Goal: Information Seeking & Learning: Find specific fact

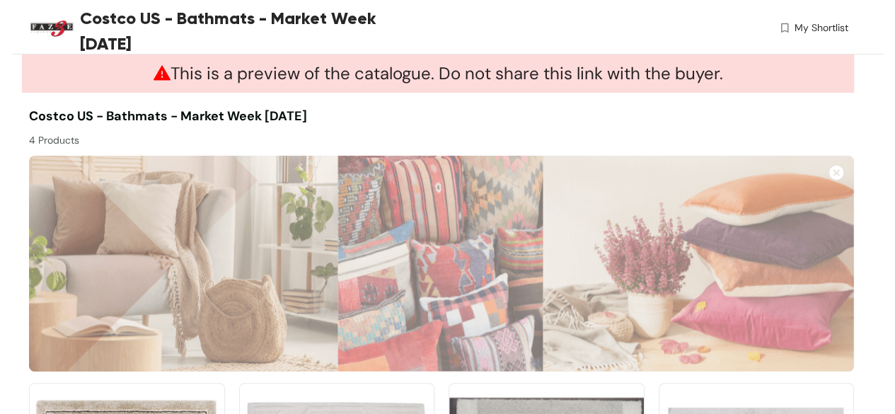
click at [834, 175] on img at bounding box center [836, 173] width 14 height 14
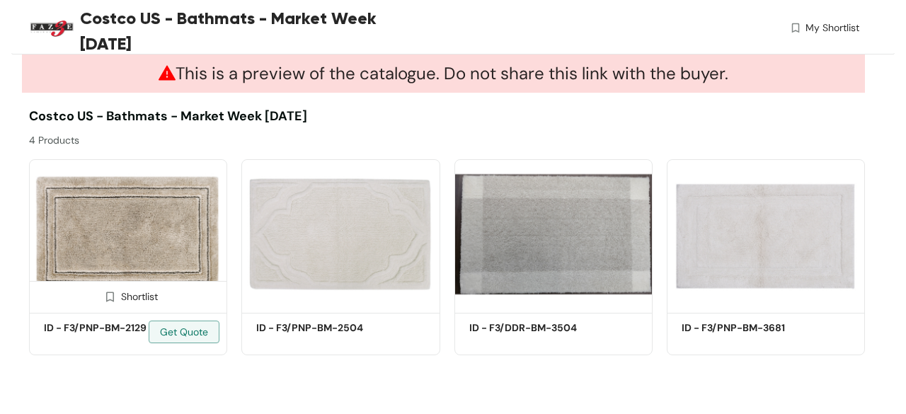
click at [142, 267] on img at bounding box center [128, 233] width 198 height 149
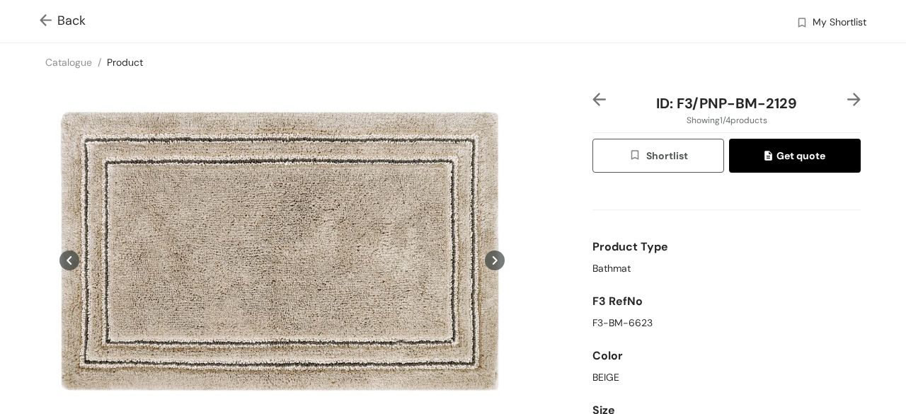
click at [47, 22] on img at bounding box center [49, 21] width 18 height 15
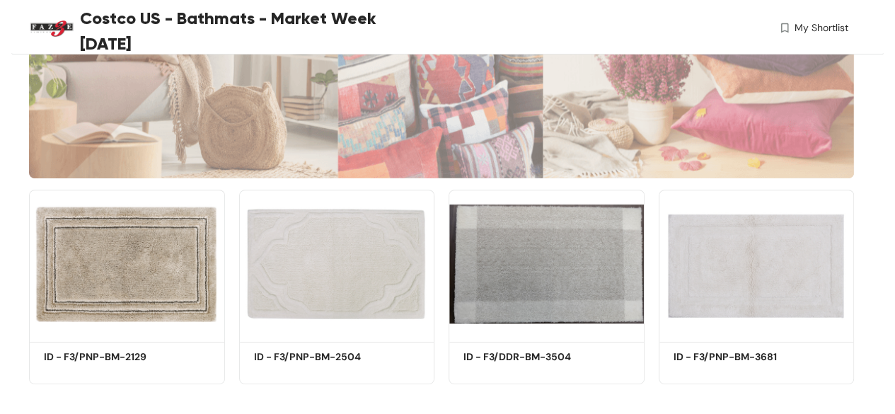
scroll to position [194, 0]
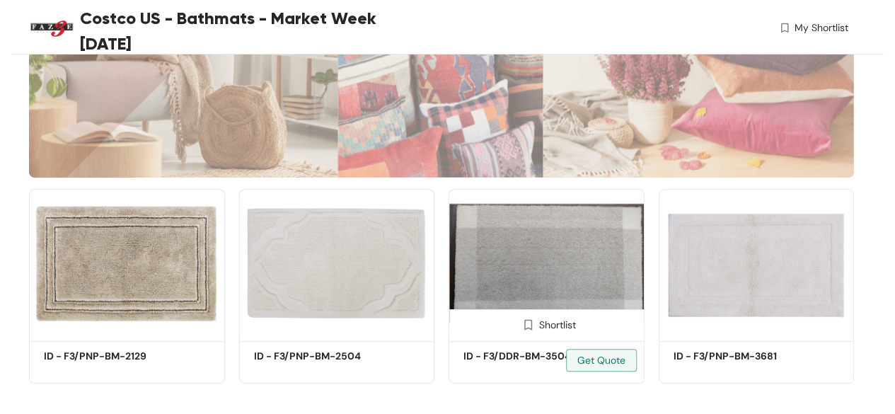
click at [550, 274] on img at bounding box center [547, 263] width 196 height 148
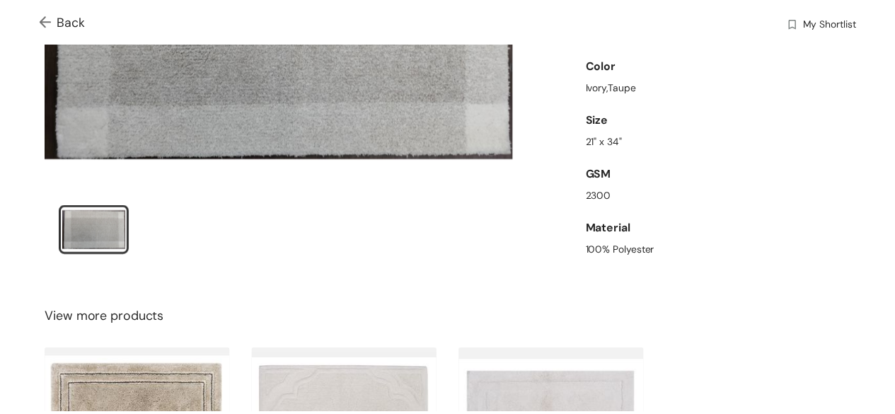
scroll to position [311, 0]
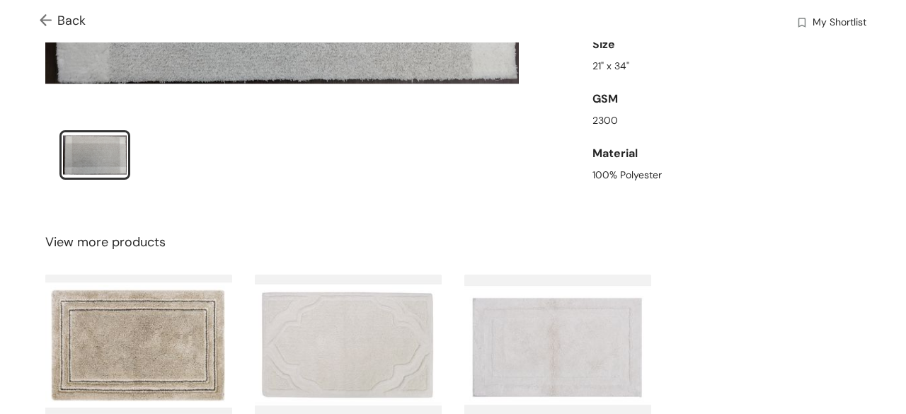
click at [48, 28] on img at bounding box center [49, 21] width 18 height 15
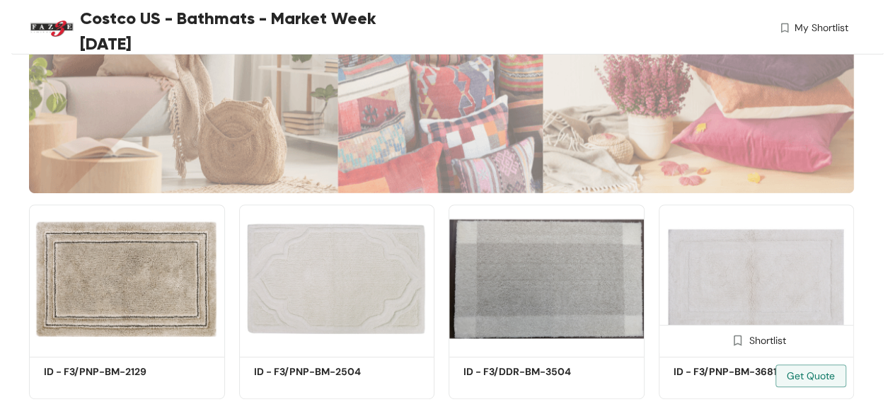
scroll to position [189, 0]
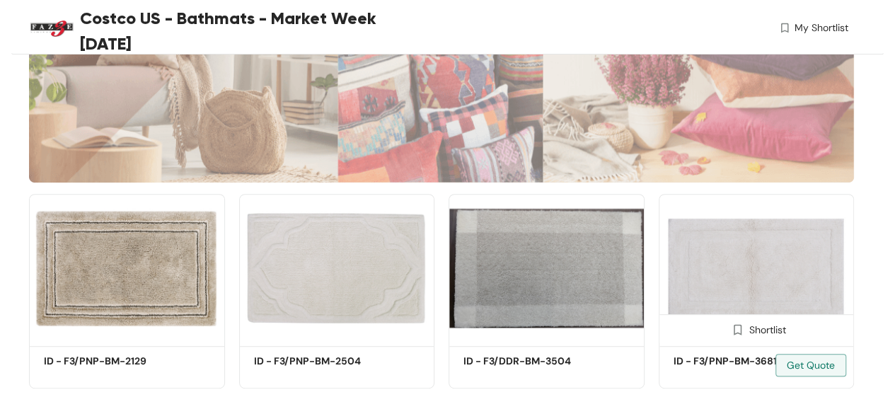
click at [761, 267] on img at bounding box center [757, 268] width 196 height 148
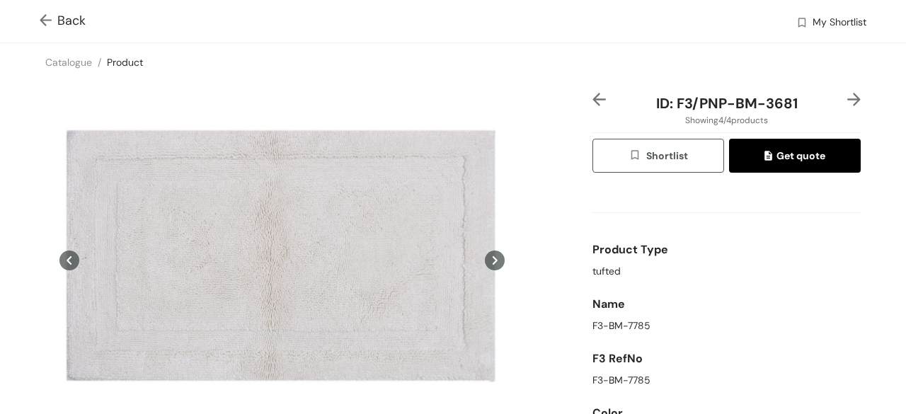
click at [42, 21] on img at bounding box center [49, 21] width 18 height 15
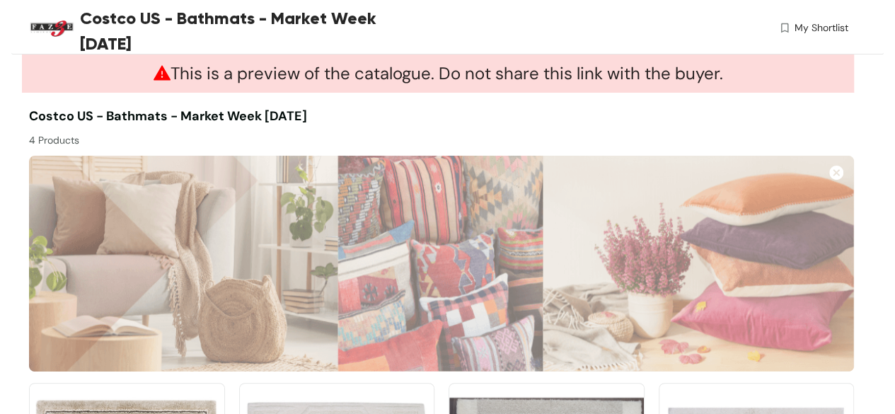
scroll to position [189, 0]
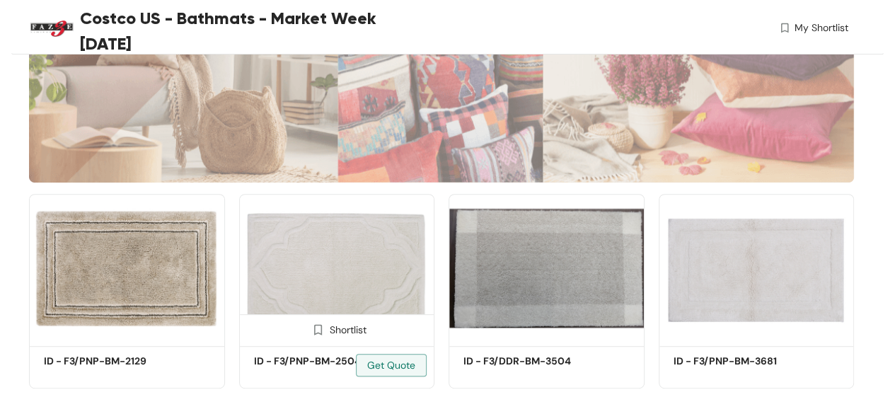
click at [338, 270] on img at bounding box center [337, 268] width 196 height 148
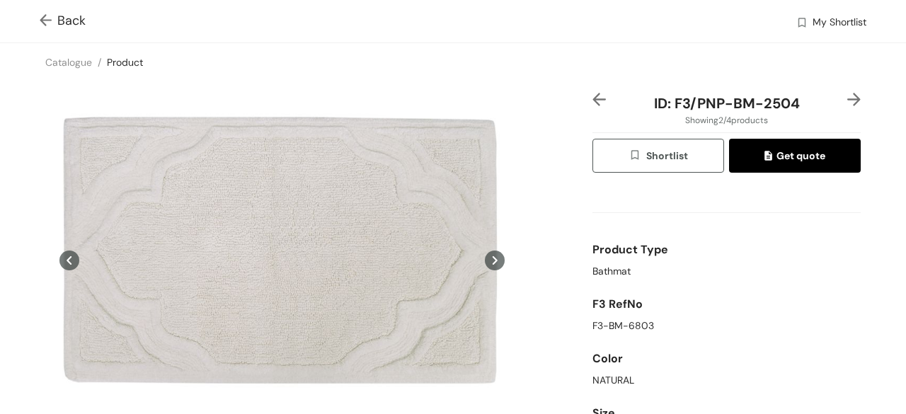
click at [47, 22] on img at bounding box center [49, 21] width 18 height 15
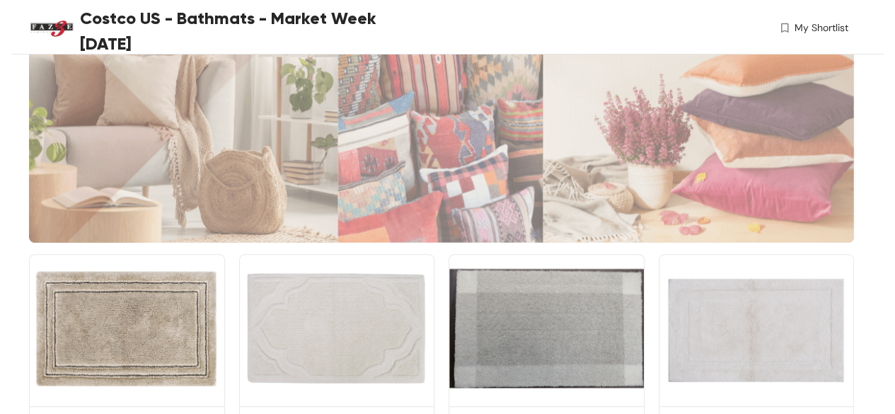
scroll to position [189, 0]
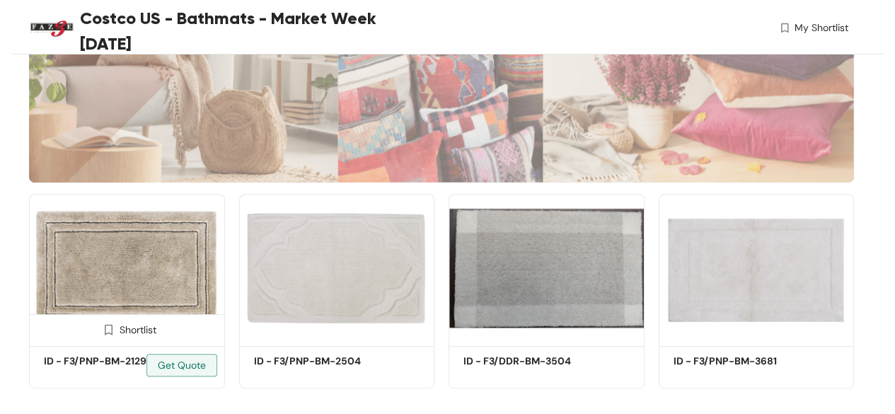
click at [168, 295] on img at bounding box center [127, 268] width 196 height 148
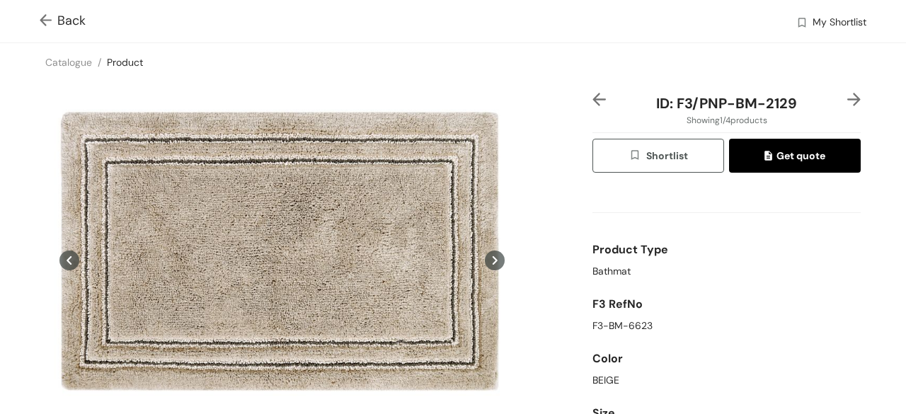
click at [51, 18] on img at bounding box center [49, 21] width 18 height 15
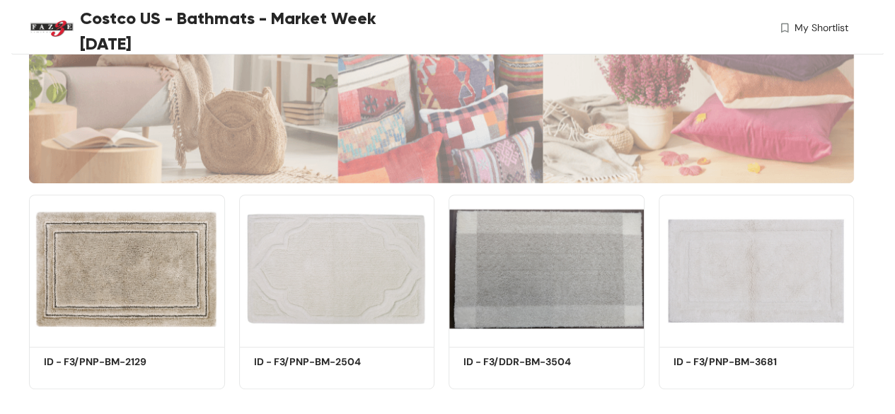
scroll to position [189, 0]
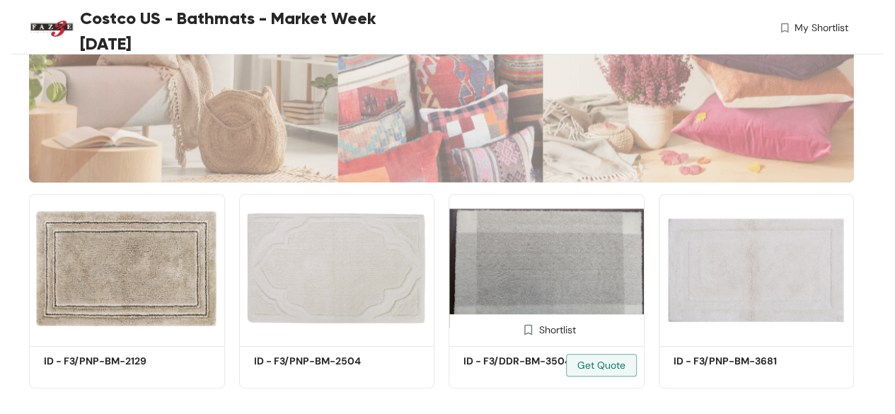
click at [591, 283] on img at bounding box center [547, 268] width 196 height 148
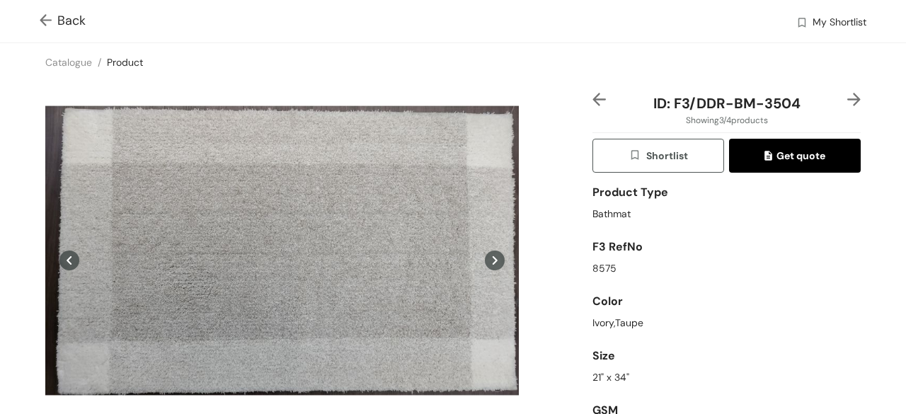
click at [47, 20] on img at bounding box center [49, 21] width 18 height 15
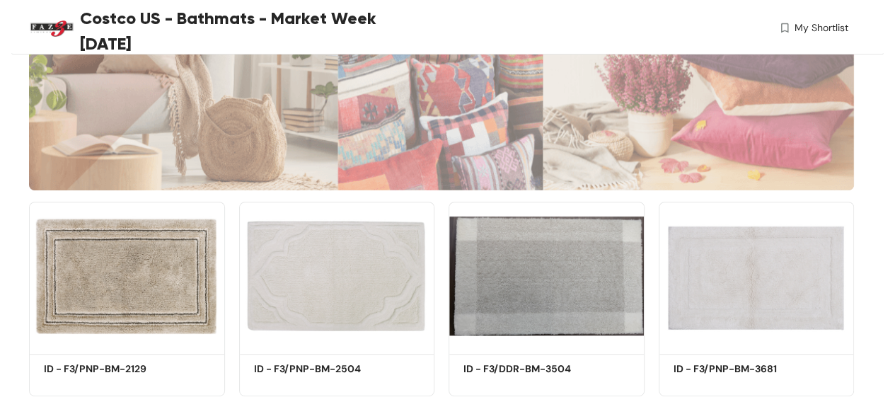
scroll to position [189, 0]
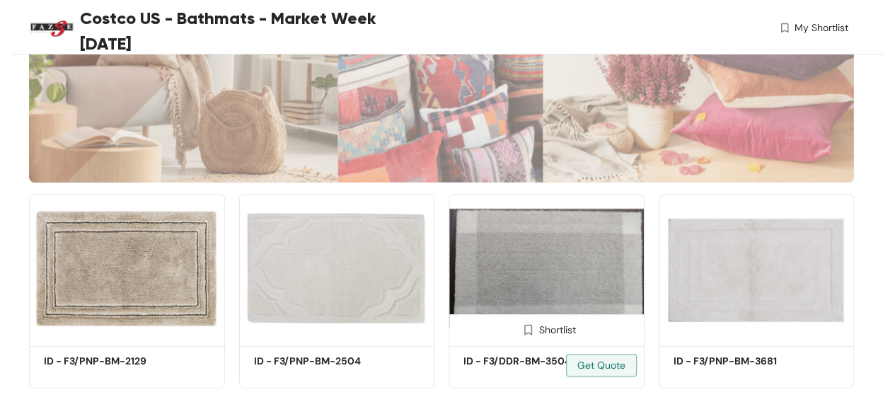
click at [597, 276] on img at bounding box center [547, 268] width 196 height 148
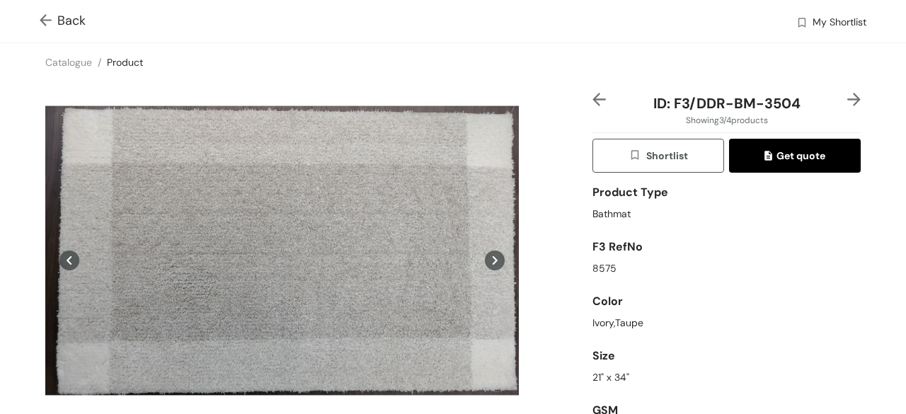
click at [51, 21] on img at bounding box center [49, 21] width 18 height 15
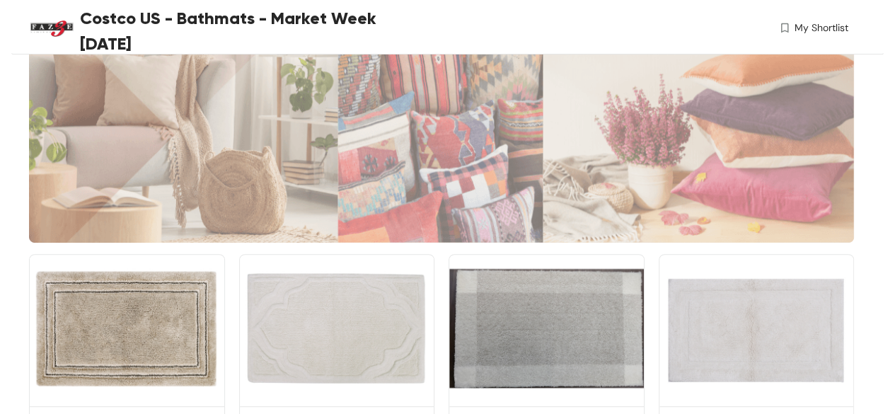
scroll to position [189, 0]
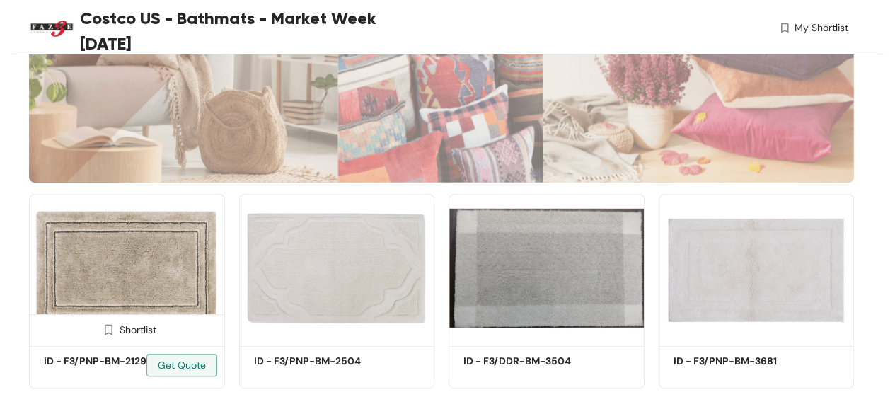
click at [160, 289] on img at bounding box center [127, 268] width 196 height 148
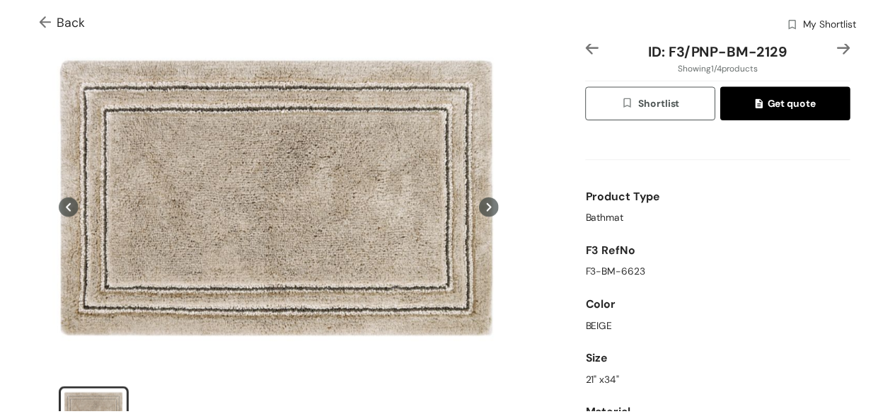
scroll to position [59, 0]
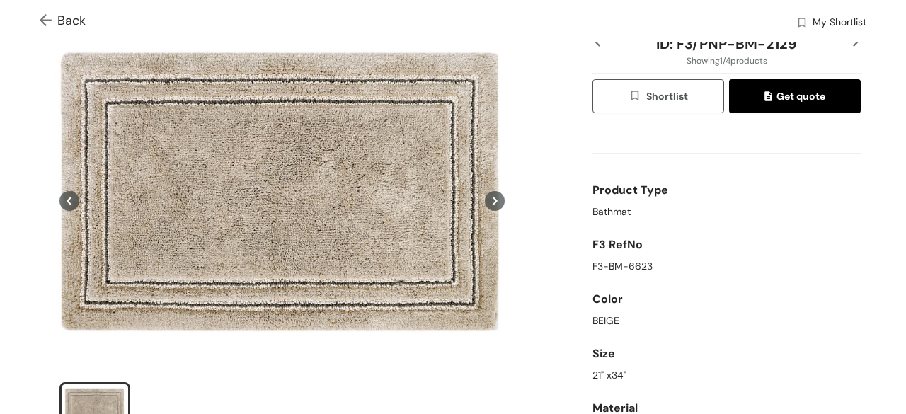
click at [38, 21] on div "Back My Shortlist" at bounding box center [453, 21] width 906 height 42
click at [49, 21] on img at bounding box center [49, 21] width 18 height 15
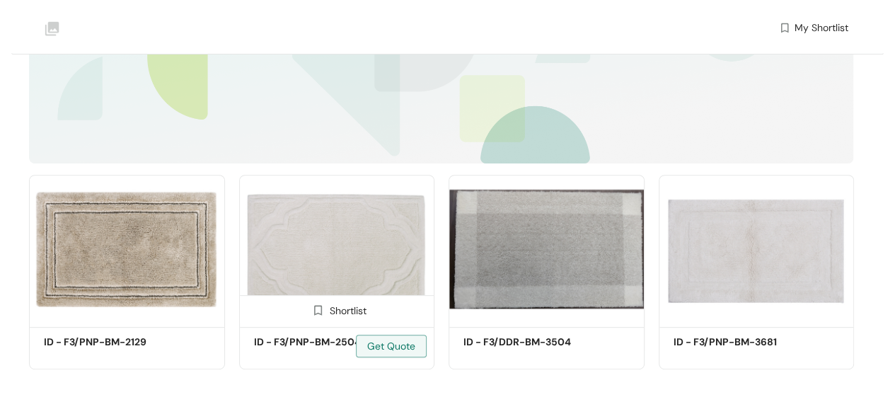
scroll to position [208, 0]
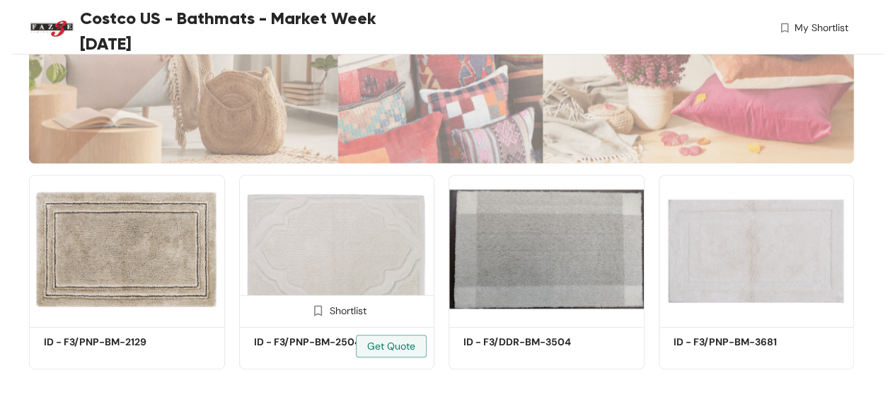
click at [367, 263] on img at bounding box center [337, 249] width 196 height 148
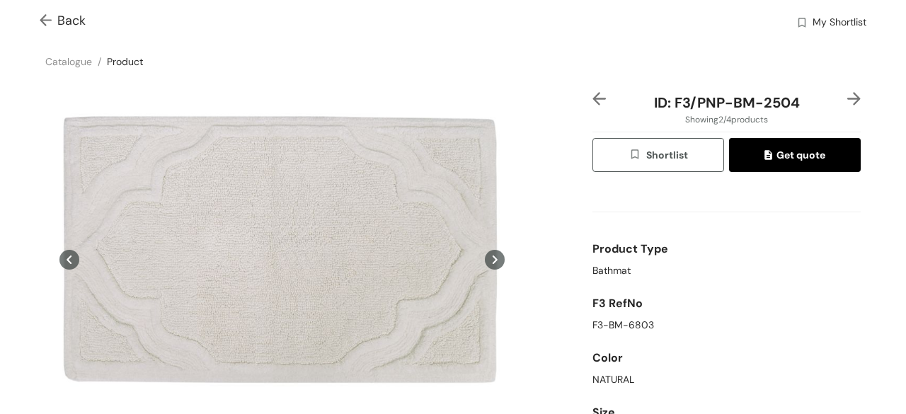
scroll to position [2, 0]
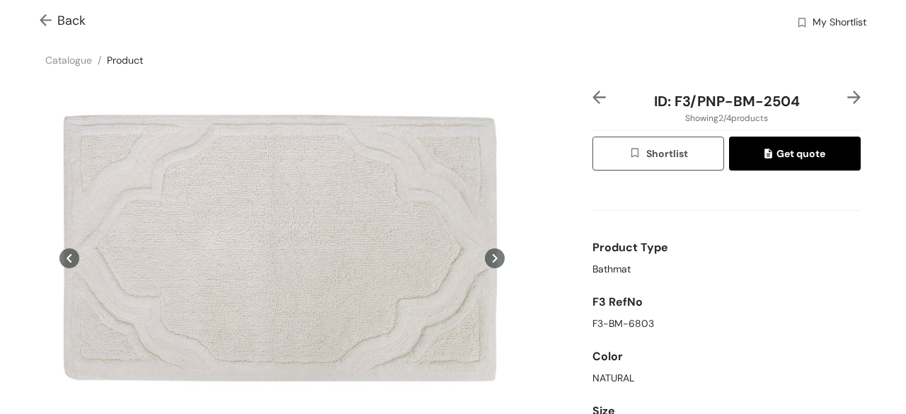
click at [847, 101] on img at bounding box center [853, 97] width 13 height 13
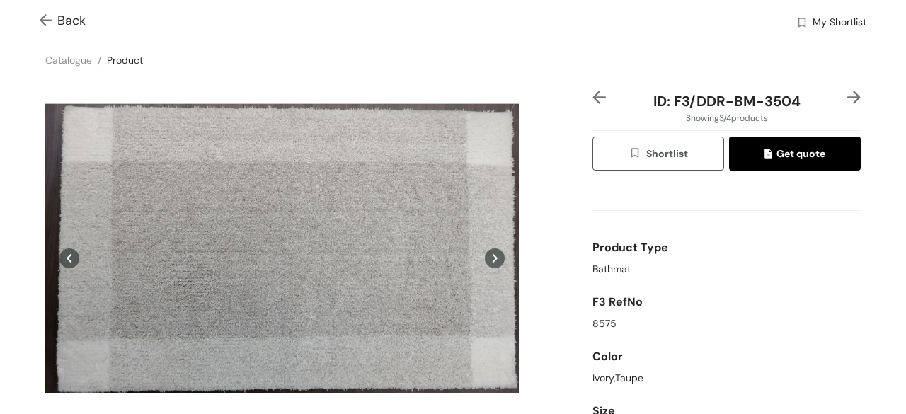
click at [847, 101] on img at bounding box center [853, 97] width 13 height 13
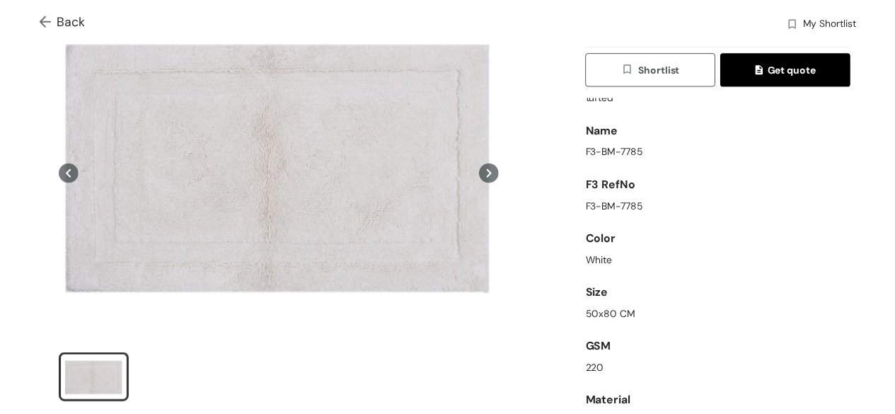
scroll to position [0, 0]
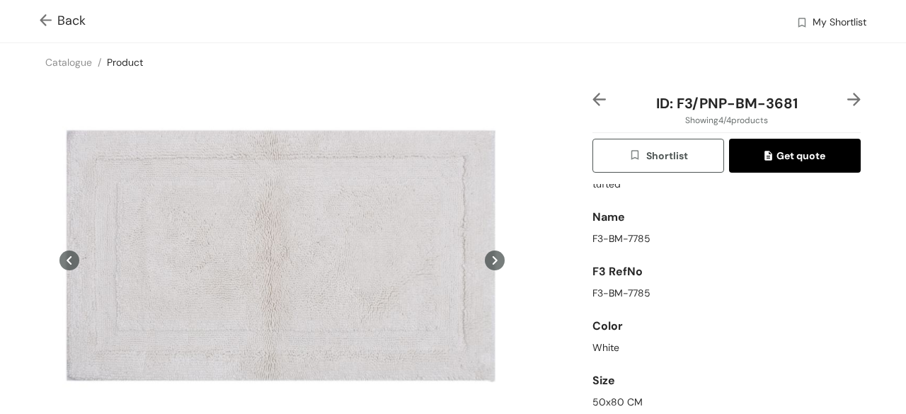
click at [39, 20] on div "Back My Shortlist" at bounding box center [453, 21] width 906 height 42
click at [45, 22] on img at bounding box center [49, 21] width 18 height 15
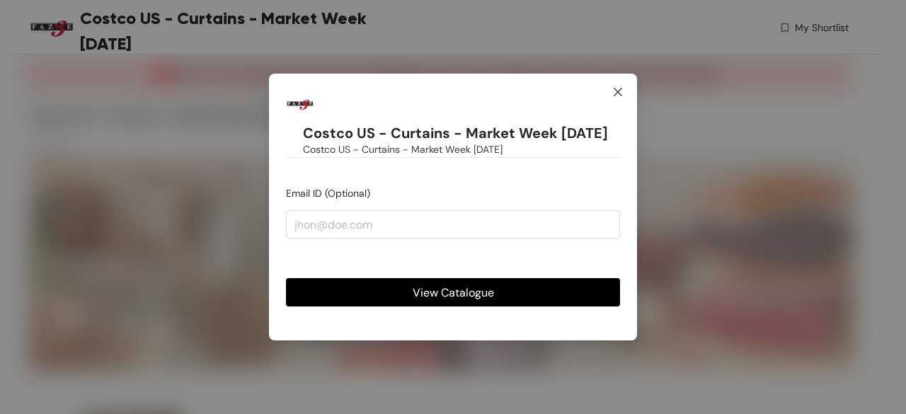
click at [621, 97] on icon "close" at bounding box center [617, 91] width 11 height 11
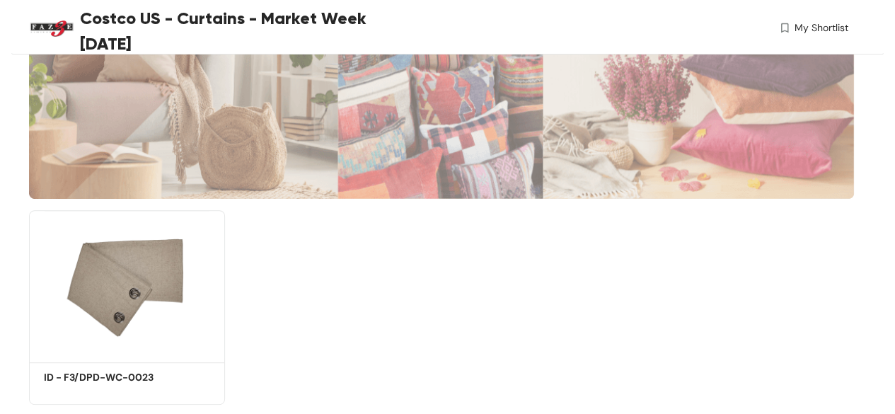
scroll to position [208, 0]
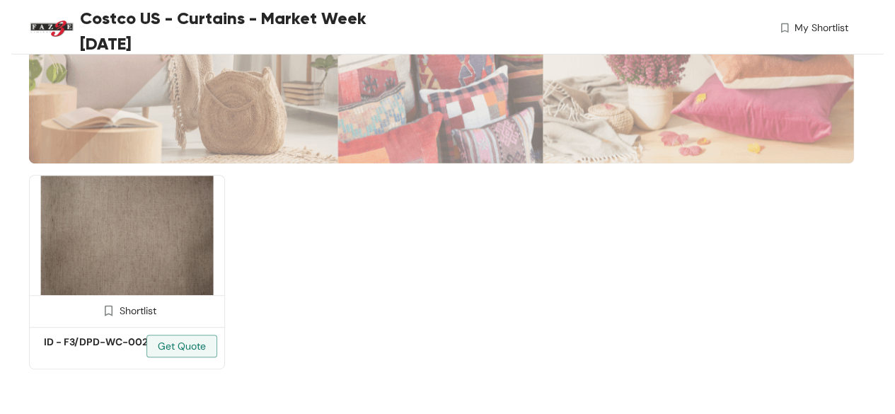
click at [164, 263] on img at bounding box center [127, 249] width 196 height 148
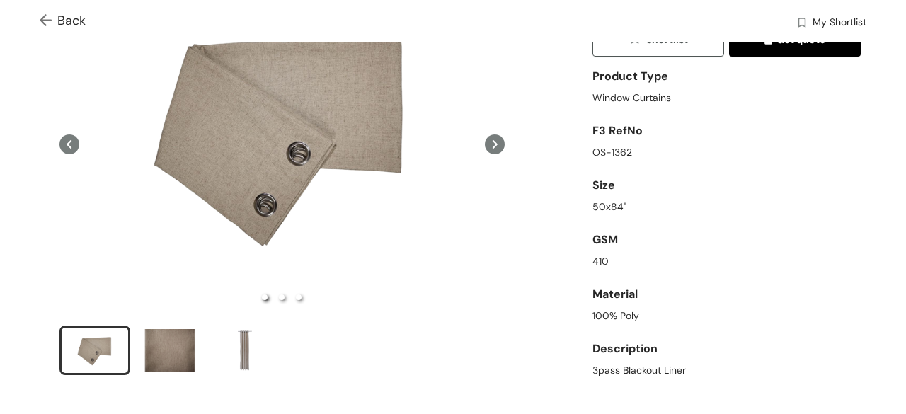
scroll to position [31, 0]
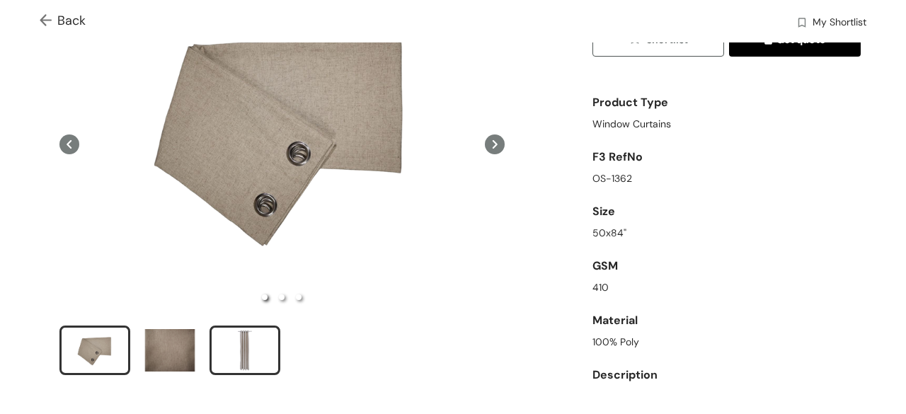
click at [250, 344] on div "slide item 3" at bounding box center [245, 350] width 64 height 42
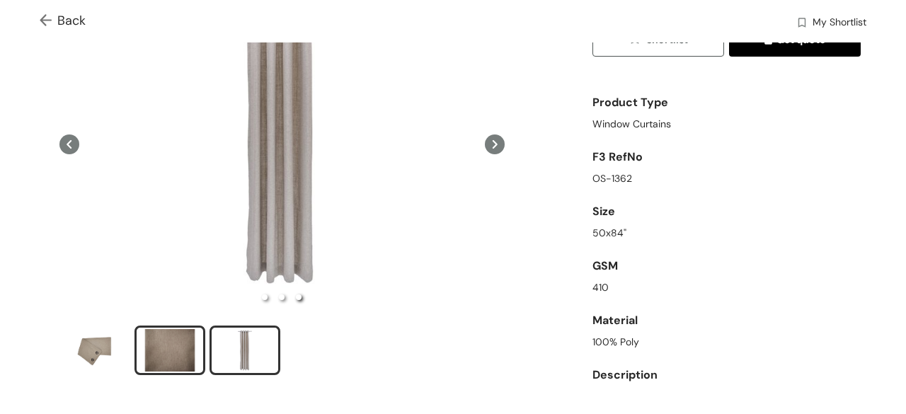
click at [168, 349] on div "slide item 2" at bounding box center [170, 350] width 64 height 42
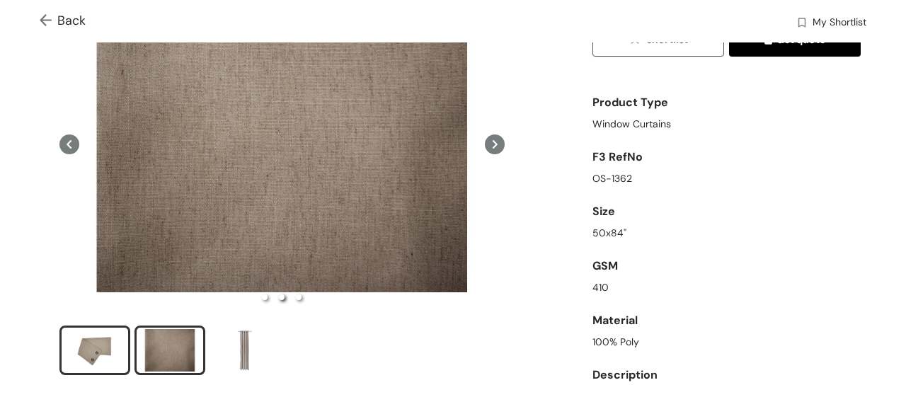
click at [99, 338] on div "slide item 1" at bounding box center [95, 350] width 64 height 42
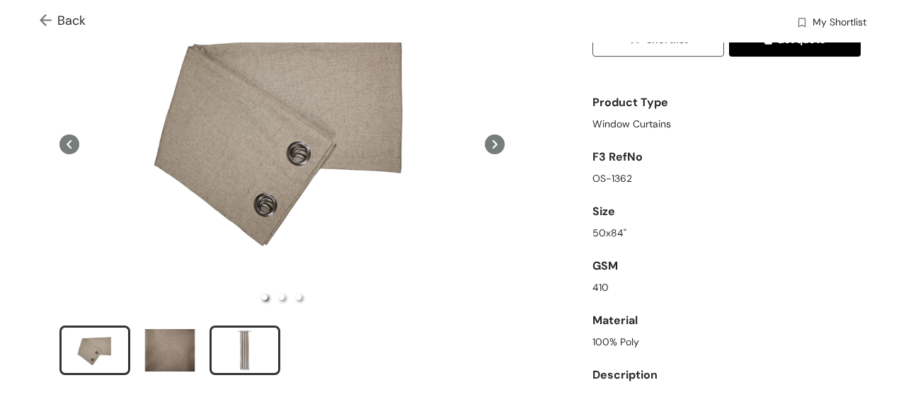
click at [250, 339] on div "slide item 3" at bounding box center [245, 350] width 64 height 42
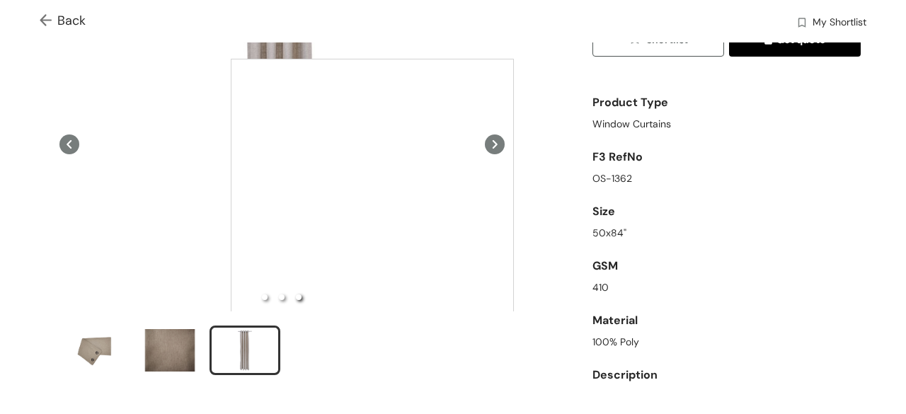
scroll to position [6, 0]
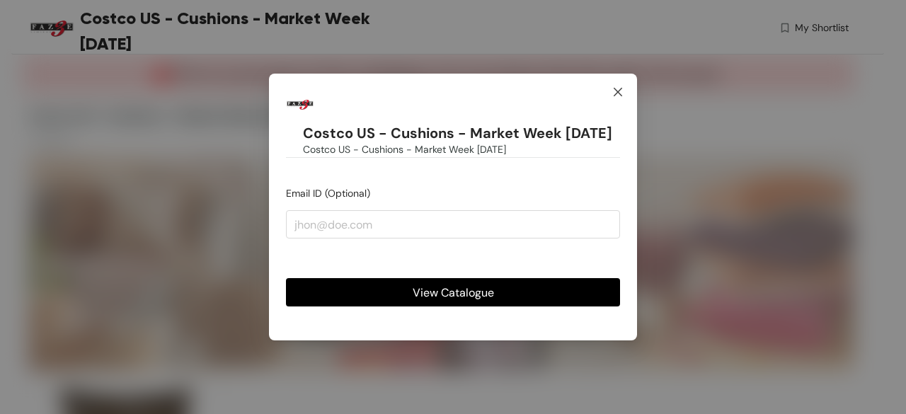
click at [617, 87] on icon "close" at bounding box center [617, 91] width 8 height 8
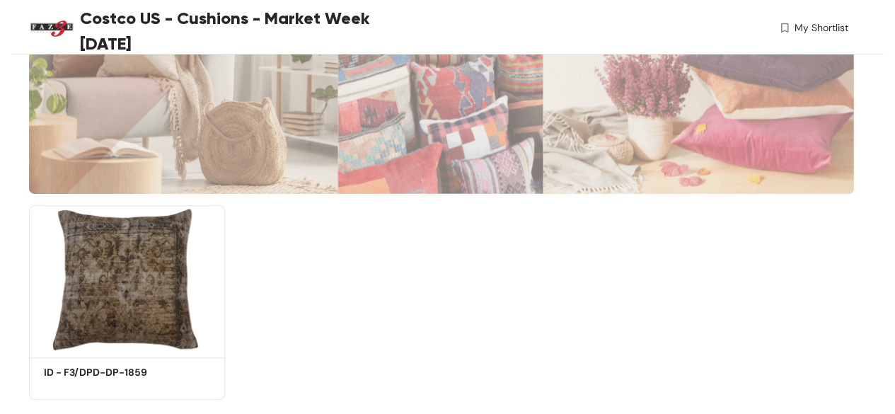
scroll to position [188, 0]
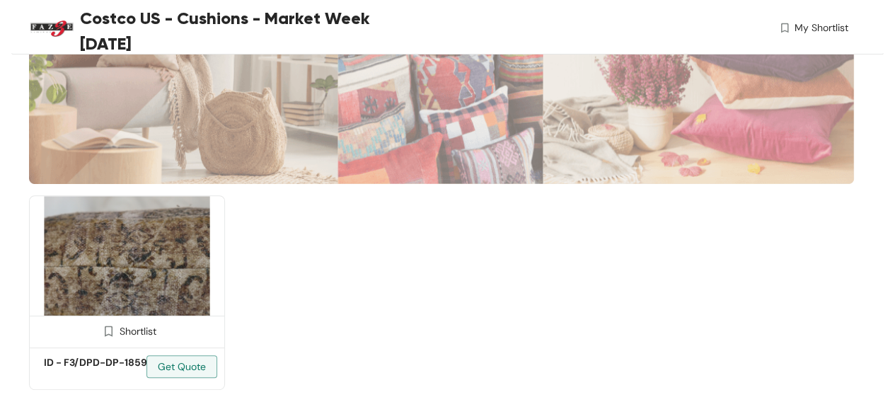
click at [146, 298] on img at bounding box center [127, 269] width 196 height 148
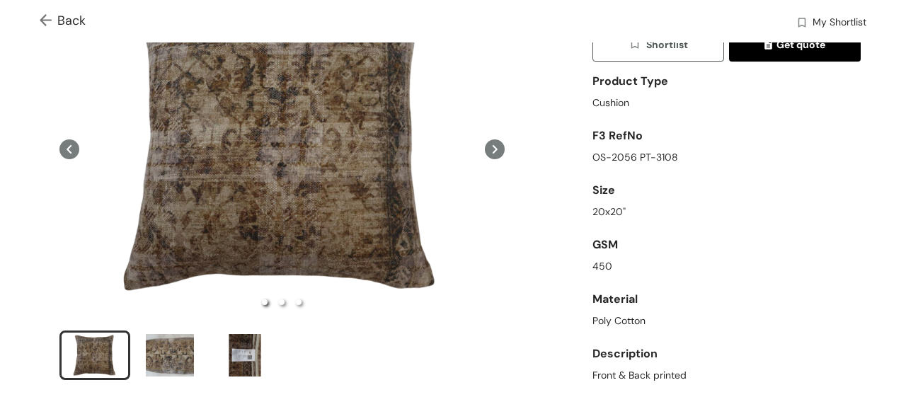
scroll to position [110, 0]
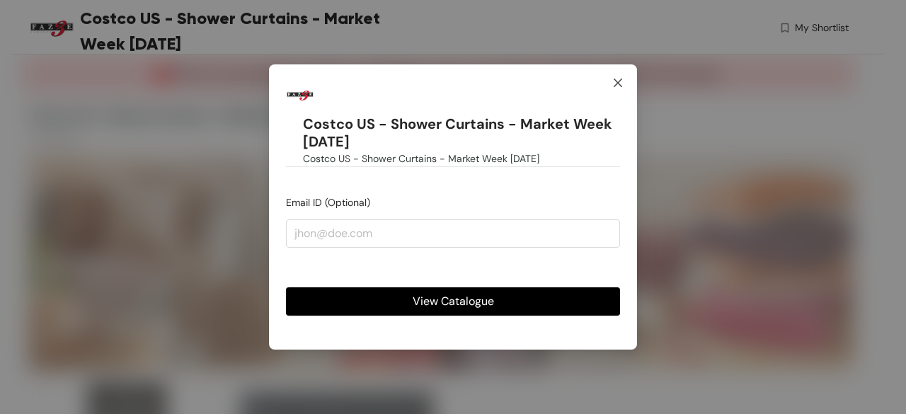
click at [618, 86] on icon "close" at bounding box center [617, 82] width 11 height 11
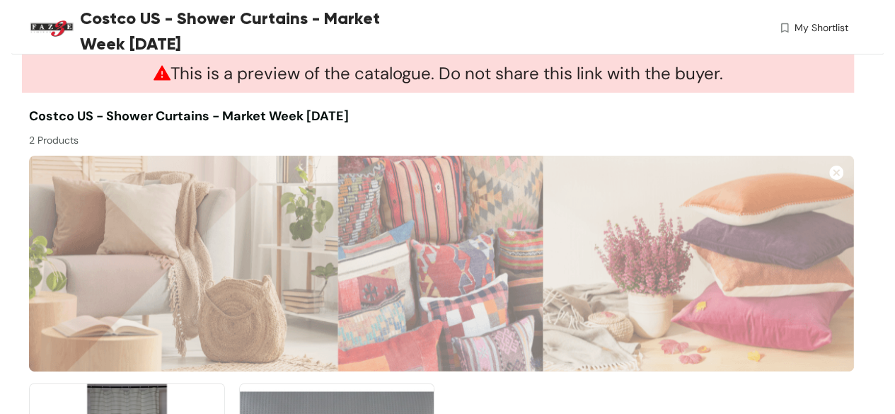
scroll to position [208, 0]
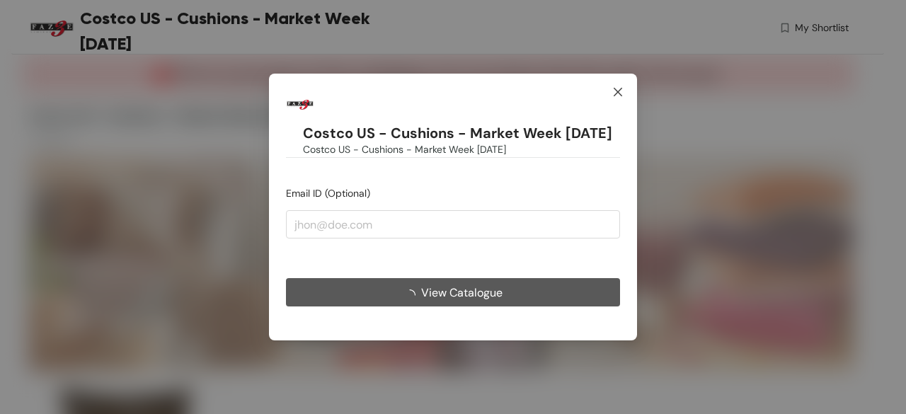
click at [620, 87] on icon "close" at bounding box center [617, 91] width 11 height 11
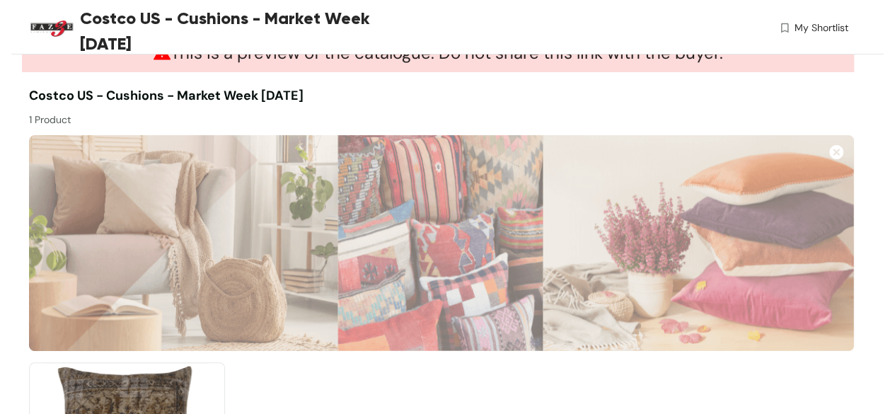
scroll to position [208, 0]
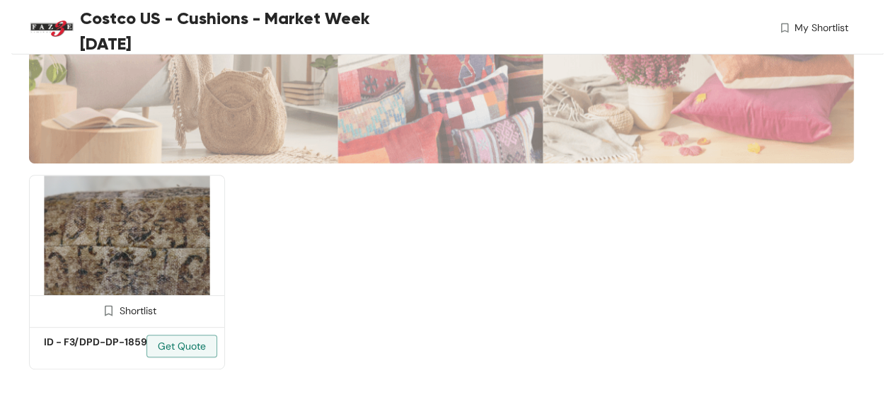
click at [173, 241] on img at bounding box center [127, 249] width 196 height 148
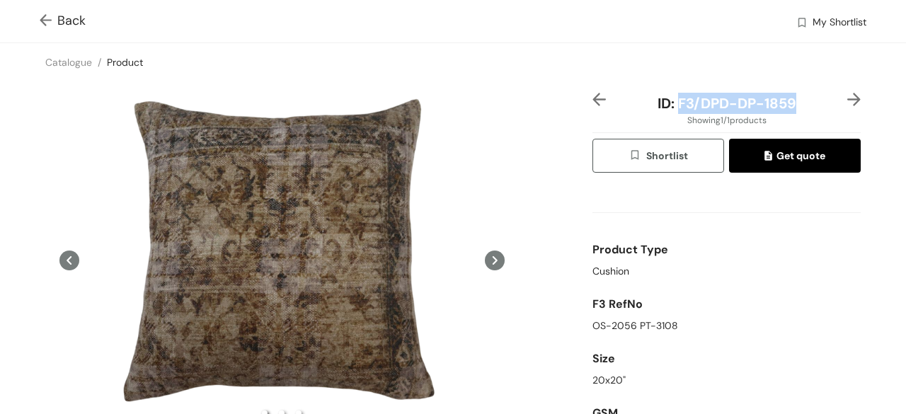
drag, startPoint x: 670, startPoint y: 103, endPoint x: 785, endPoint y: 101, distance: 115.3
click at [785, 101] on span "ID: F3/DPD-DP-1859" at bounding box center [726, 103] width 139 height 18
copy span "F3/DPD-DP-1859"
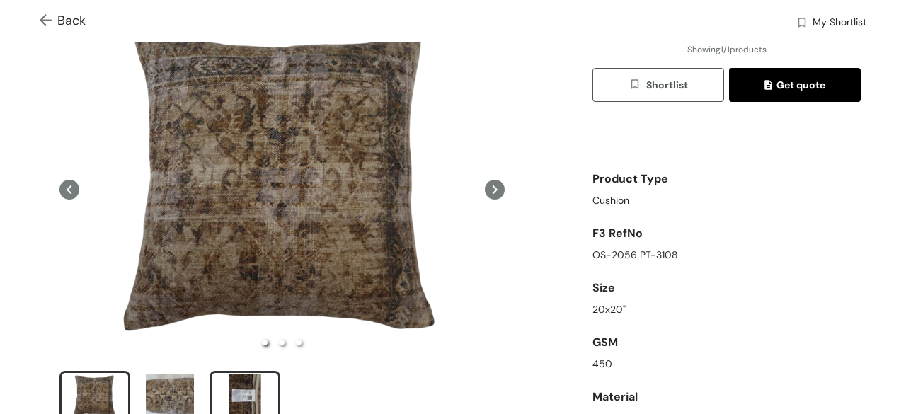
click at [250, 398] on div "slide item 3" at bounding box center [245, 395] width 64 height 42
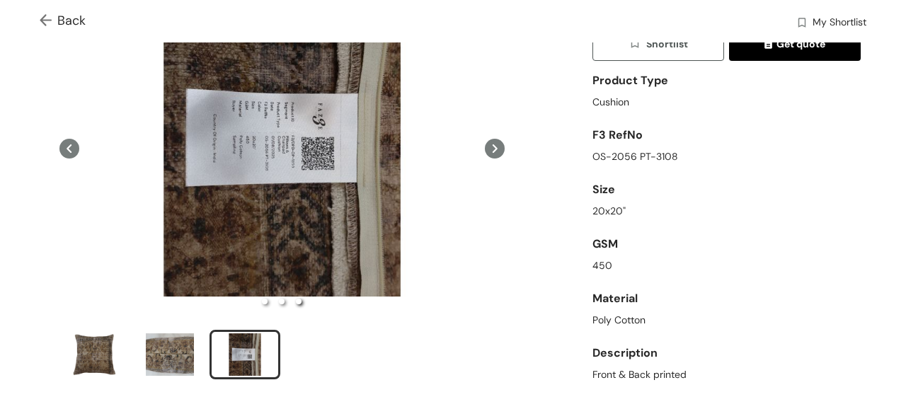
scroll to position [142, 0]
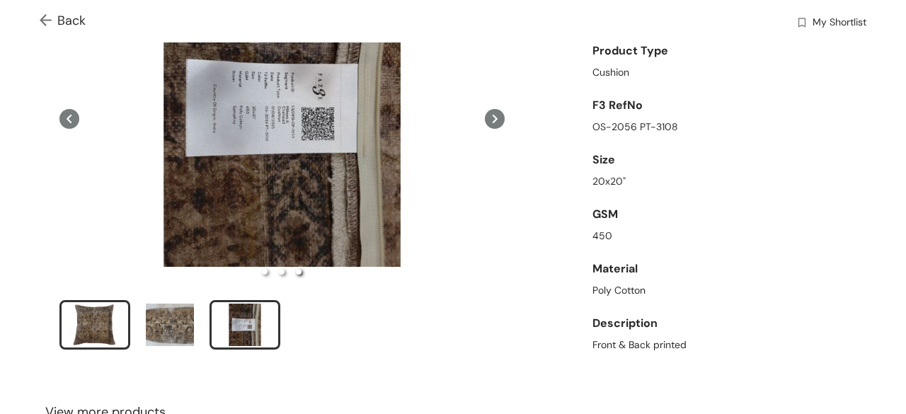
click at [103, 323] on div "slide item 1" at bounding box center [95, 325] width 64 height 42
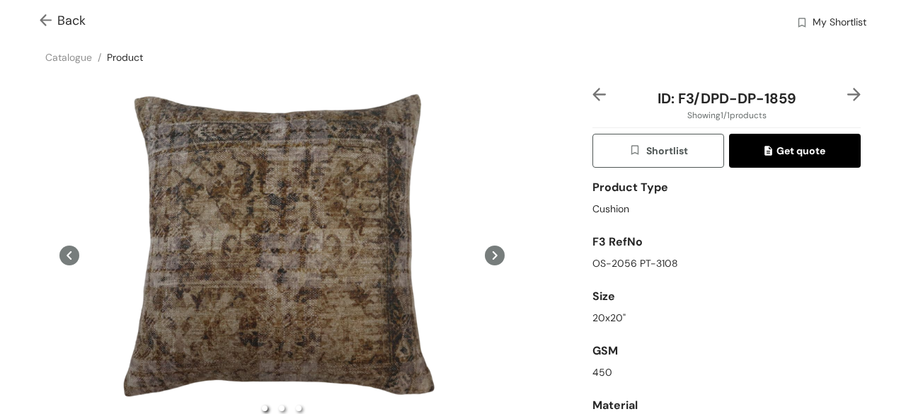
scroll to position [0, 0]
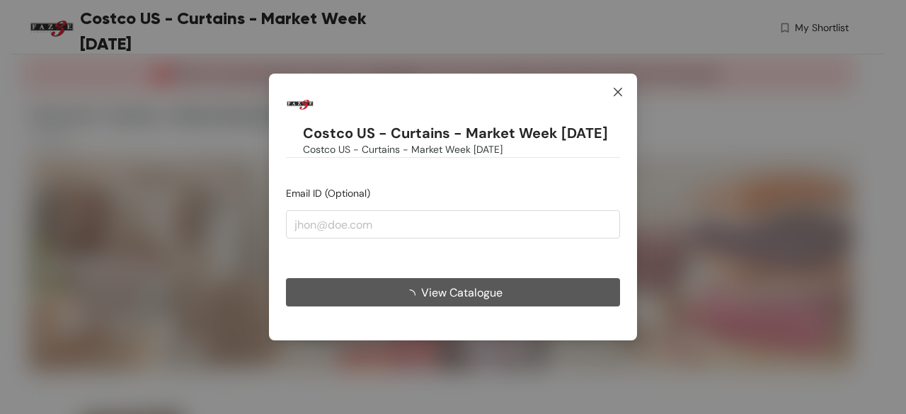
click at [616, 93] on icon "close" at bounding box center [617, 91] width 8 height 8
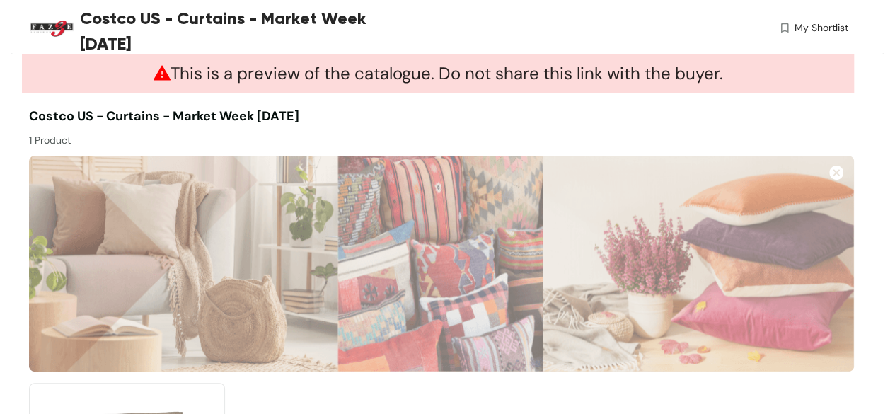
click at [836, 172] on img at bounding box center [836, 173] width 14 height 14
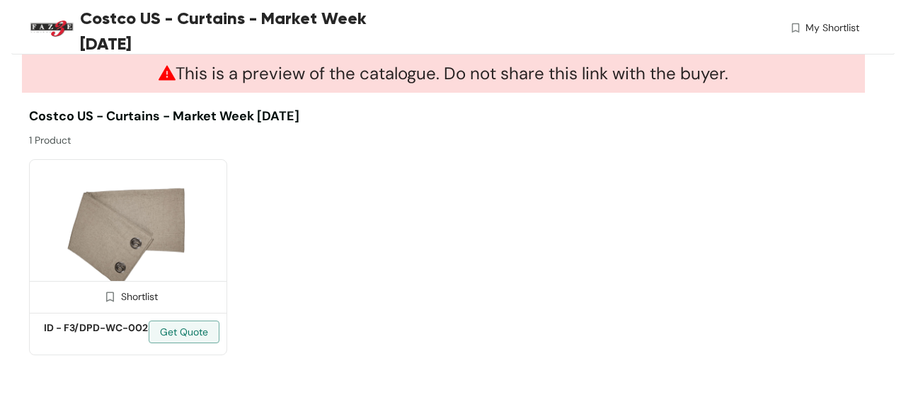
click at [115, 229] on img at bounding box center [128, 233] width 198 height 149
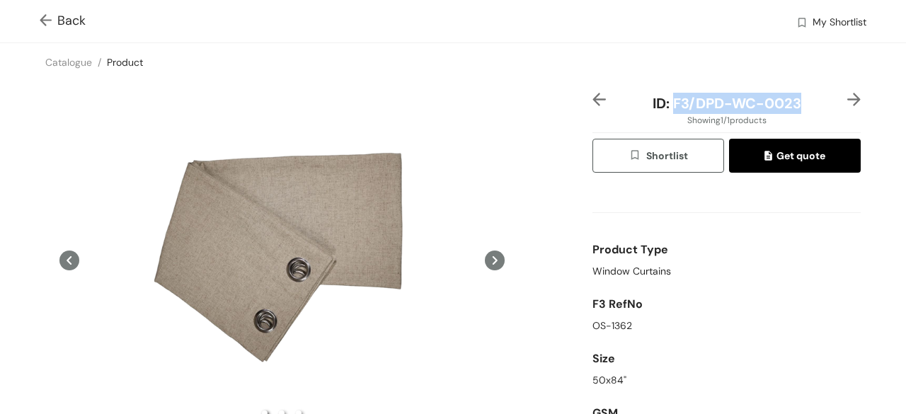
drag, startPoint x: 664, startPoint y: 101, endPoint x: 790, endPoint y: 107, distance: 126.1
click at [790, 107] on span "ID: F3/DPD-WC-0023" at bounding box center [726, 103] width 149 height 18
copy span "F3/DPD-WC-0023"
click at [650, 50] on div "Catalogue / Product /" at bounding box center [453, 62] width 906 height 38
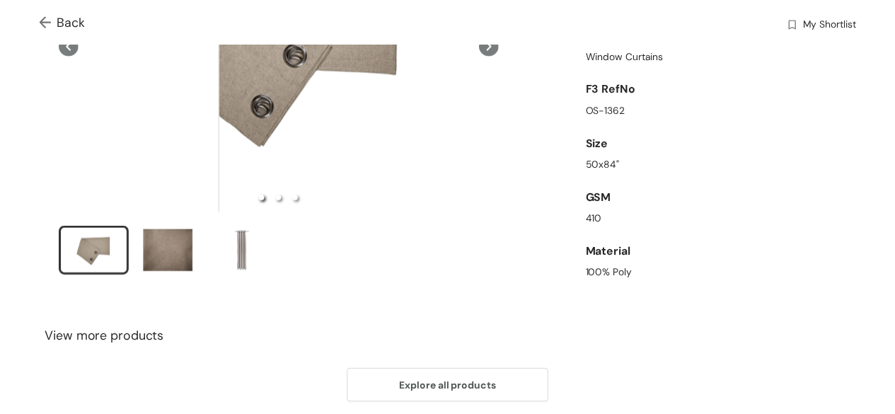
scroll to position [202, 0]
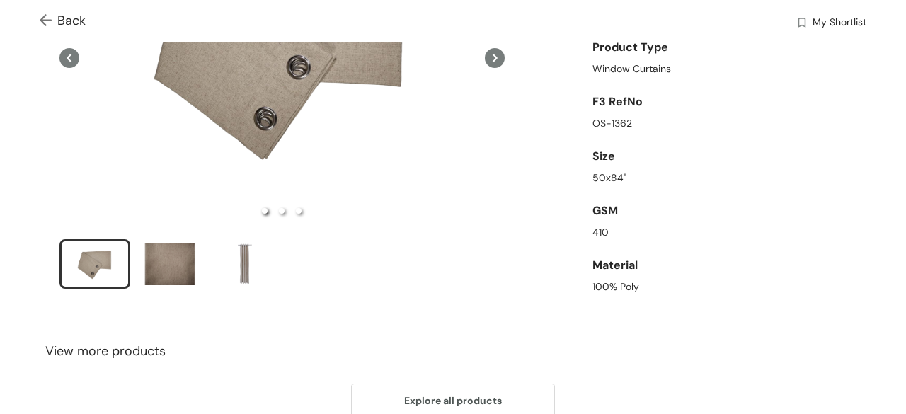
click at [45, 10] on div "Back My Shortlist" at bounding box center [453, 21] width 906 height 42
click at [42, 21] on img at bounding box center [49, 21] width 18 height 15
